Goal: Task Accomplishment & Management: Use online tool/utility

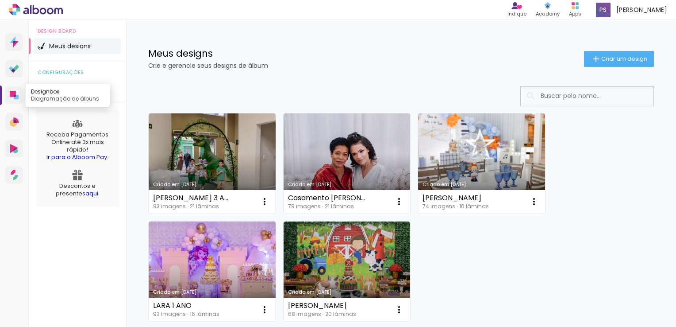
click at [15, 91] on icon at bounding box center [13, 94] width 6 height 6
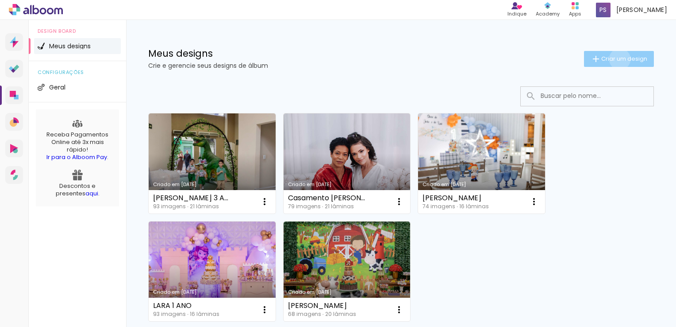
click at [612, 59] on span "Criar um design" at bounding box center [624, 59] width 46 height 6
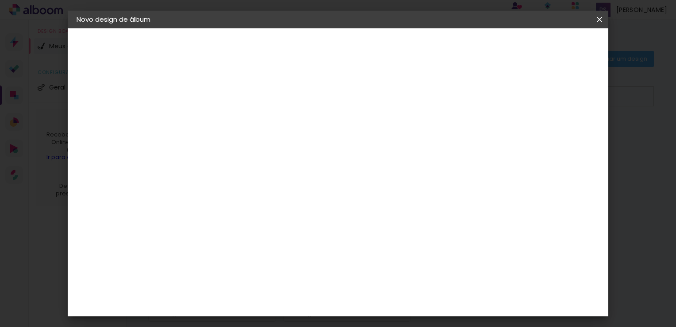
click at [221, 119] on input at bounding box center [221, 119] width 0 height 14
type input "[PERSON_NAME] 15 anos"
type paper-input "[PERSON_NAME] 15 anos"
click at [0, 0] on slot "Avançar" at bounding box center [0, 0] width 0 height 0
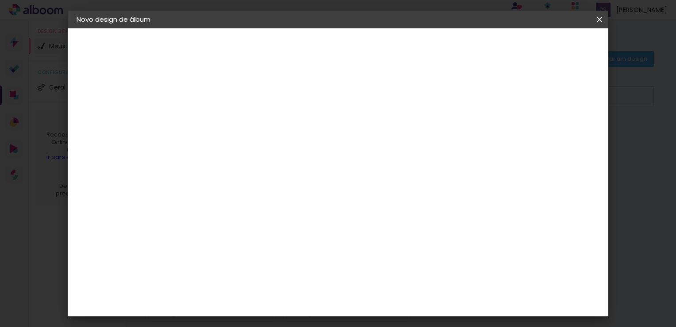
click at [247, 252] on div "[PERSON_NAME]" at bounding box center [244, 255] width 59 height 7
click at [0, 0] on slot "Avançar" at bounding box center [0, 0] width 0 height 0
click at [256, 147] on input "text" at bounding box center [238, 154] width 35 height 14
click at [0, 0] on slot "Slim Book" at bounding box center [0, 0] width 0 height 0
type input "Slim Book"
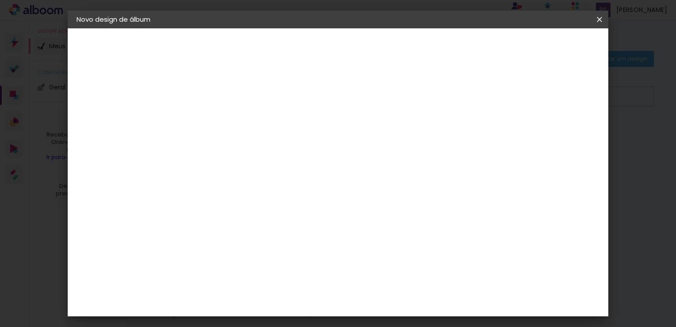
scroll to position [221, 0]
click at [281, 258] on span "25 x 50" at bounding box center [260, 267] width 41 height 18
click at [0, 0] on slot "Avançar" at bounding box center [0, 0] width 0 height 0
click at [417, 96] on div at bounding box center [413, 96] width 8 height 8
type paper-checkbox "on"
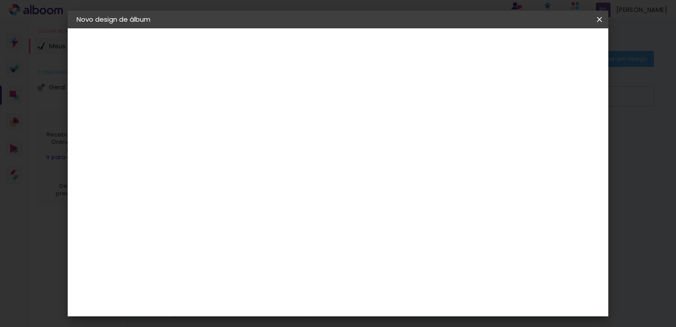
click at [476, 52] on paper-button "Iniciar design" at bounding box center [447, 46] width 58 height 15
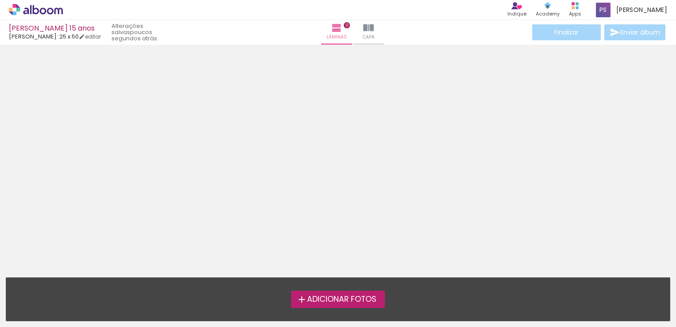
click at [351, 302] on span "Adicionar Fotos" at bounding box center [341, 299] width 69 height 8
click at [0, 0] on input "file" at bounding box center [0, 0] width 0 height 0
